Goal: Use online tool/utility

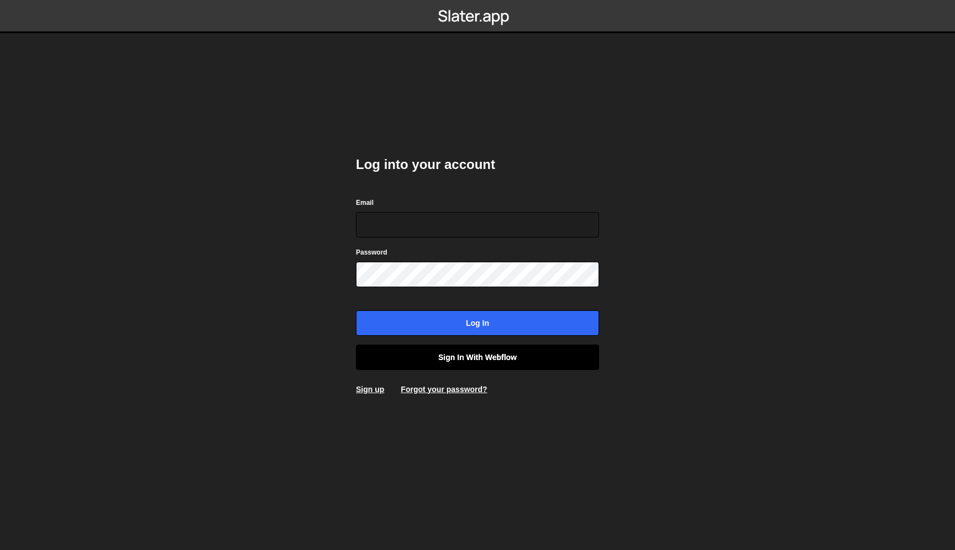
click at [505, 359] on link "Sign in with Webflow" at bounding box center [477, 357] width 243 height 25
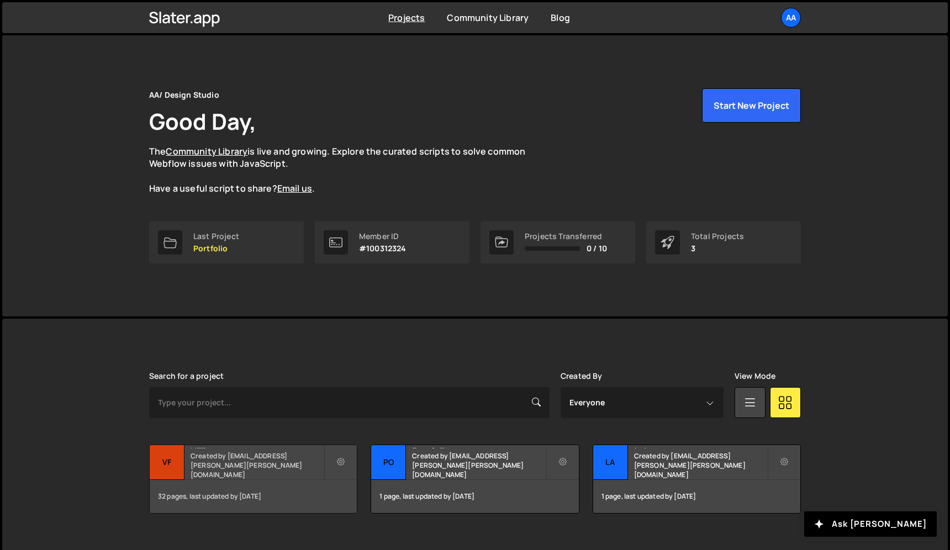
click at [245, 449] on h2 "VFT" at bounding box center [257, 446] width 133 height 3
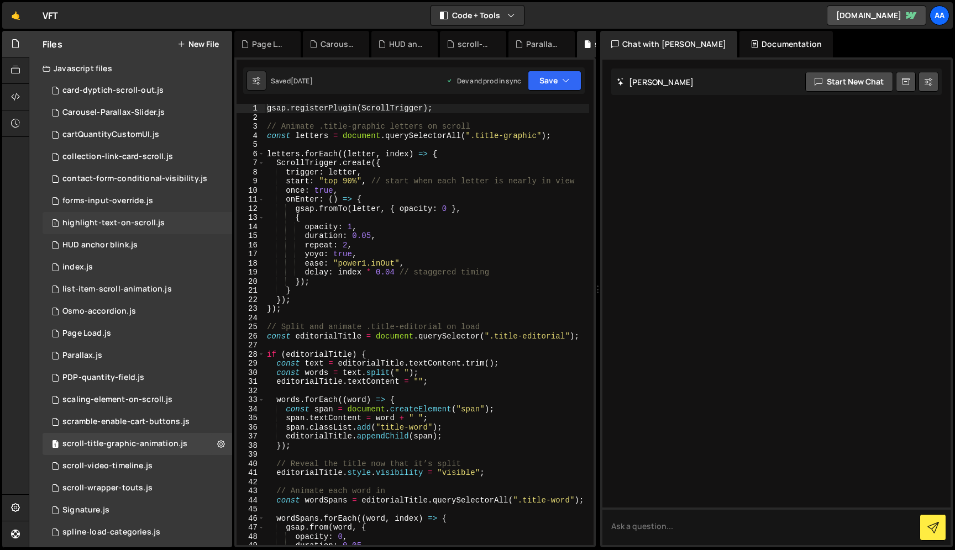
click at [145, 224] on div "highlight-text-on-scroll.js" at bounding box center [113, 223] width 102 height 10
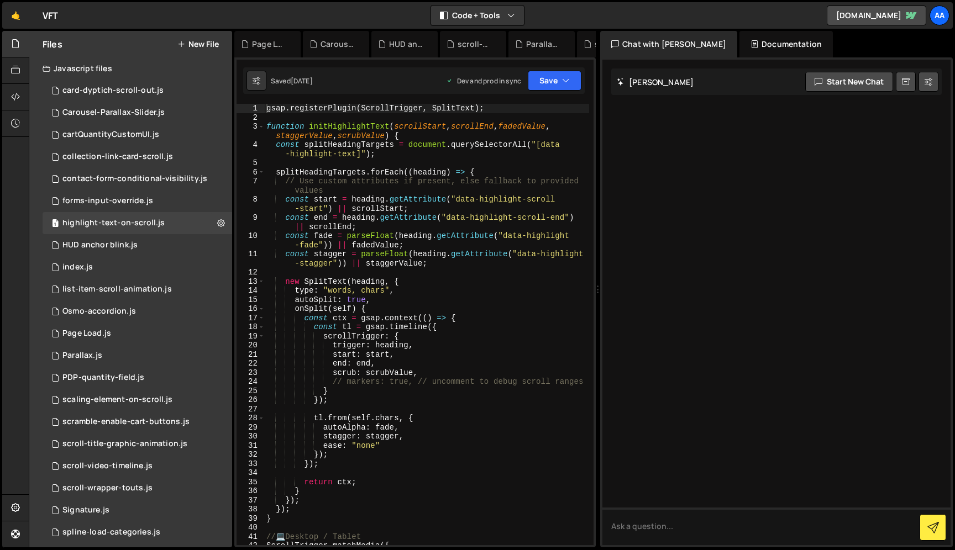
click at [369, 285] on div "gsap . registerPlugin ( ScrollTrigger , SplitText ) ; function initHighlightTex…" at bounding box center [426, 334] width 325 height 460
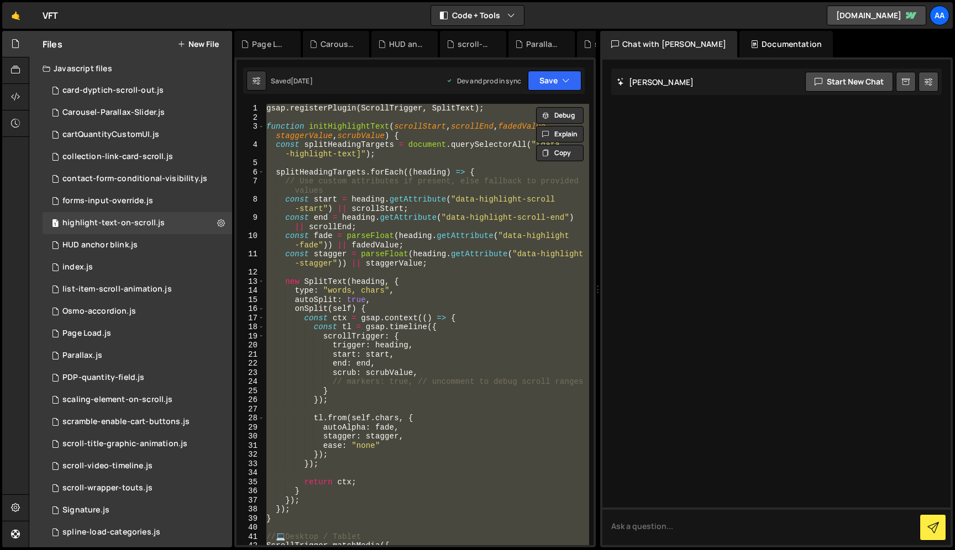
click at [660, 289] on div at bounding box center [776, 303] width 348 height 486
click at [294, 502] on div "gsap . registerPlugin ( ScrollTrigger , SplitText ) ; function initHighlightTex…" at bounding box center [426, 324] width 325 height 441
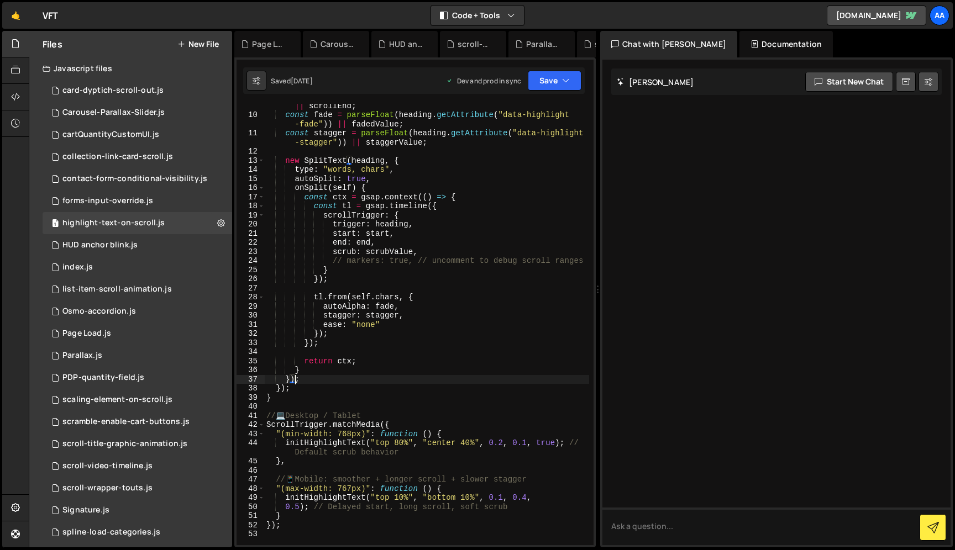
scroll to position [260, 0]
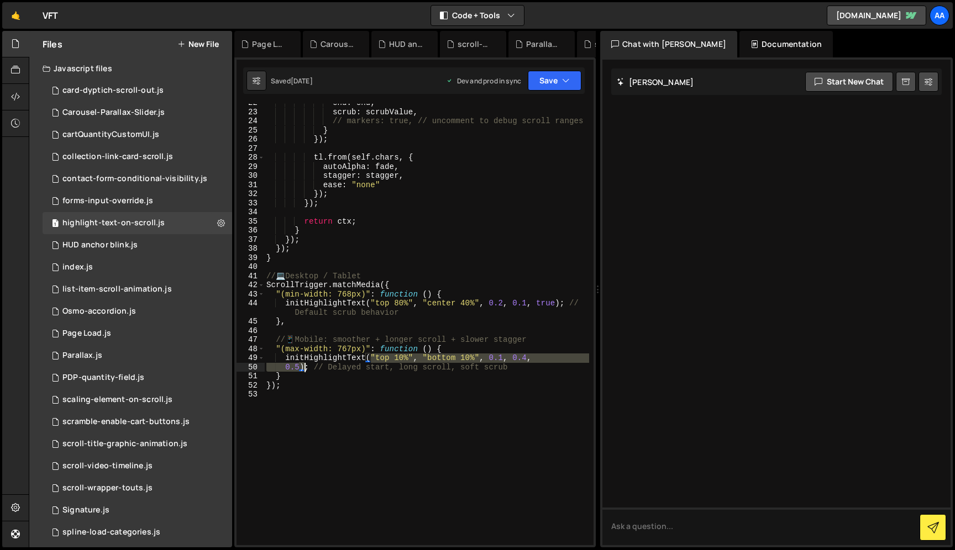
drag, startPoint x: 370, startPoint y: 357, endPoint x: 303, endPoint y: 369, distance: 67.9
click at [303, 369] on div "end : end , scrub : scrubValue , // markers: true, // uncomment to debug scroll…" at bounding box center [426, 328] width 325 height 460
paste textarea "80%", "bottom 40%", 0.1, 0.35,"
type textarea "initHighlightText("top 80%", "bottom 40%", 0.1, 0.35, 0.5); // Delayed start, l…"
click at [541, 76] on button "Save" at bounding box center [555, 81] width 54 height 20
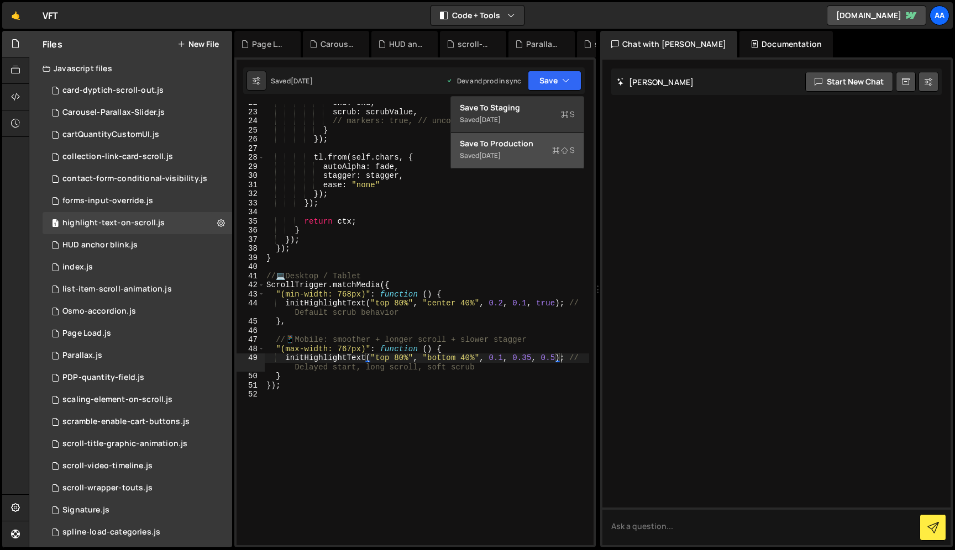
click at [521, 149] on div "Saved 2 months ago" at bounding box center [517, 155] width 115 height 13
